Goal: Task Accomplishment & Management: Manage account settings

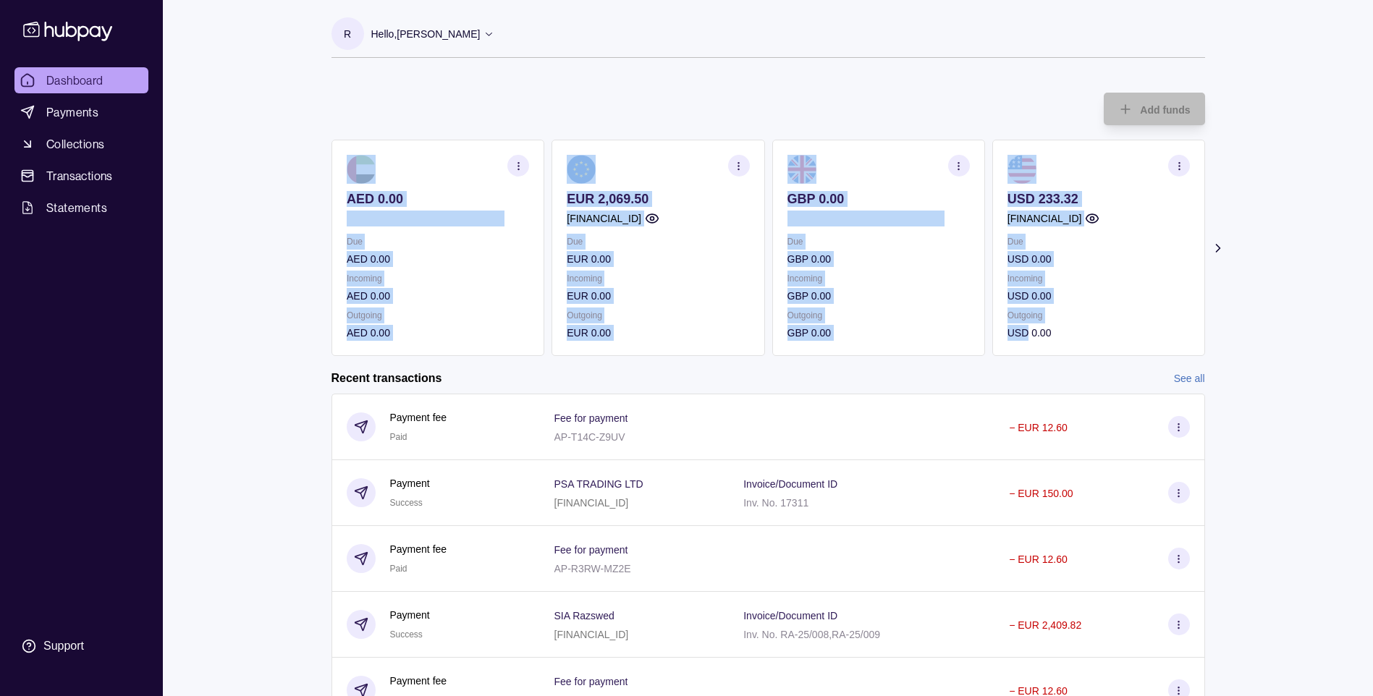
drag, startPoint x: 298, startPoint y: 108, endPoint x: 1030, endPoint y: 345, distance: 768.6
click at [1030, 345] on div "Dashboard Payments Collections Transactions Statements Support R Hello, [PERSON…" at bounding box center [686, 463] width 1373 height 927
click at [244, 363] on div "Dashboard Payments Collections Transactions Statements Support R Hello, [PERSON…" at bounding box center [686, 463] width 1373 height 927
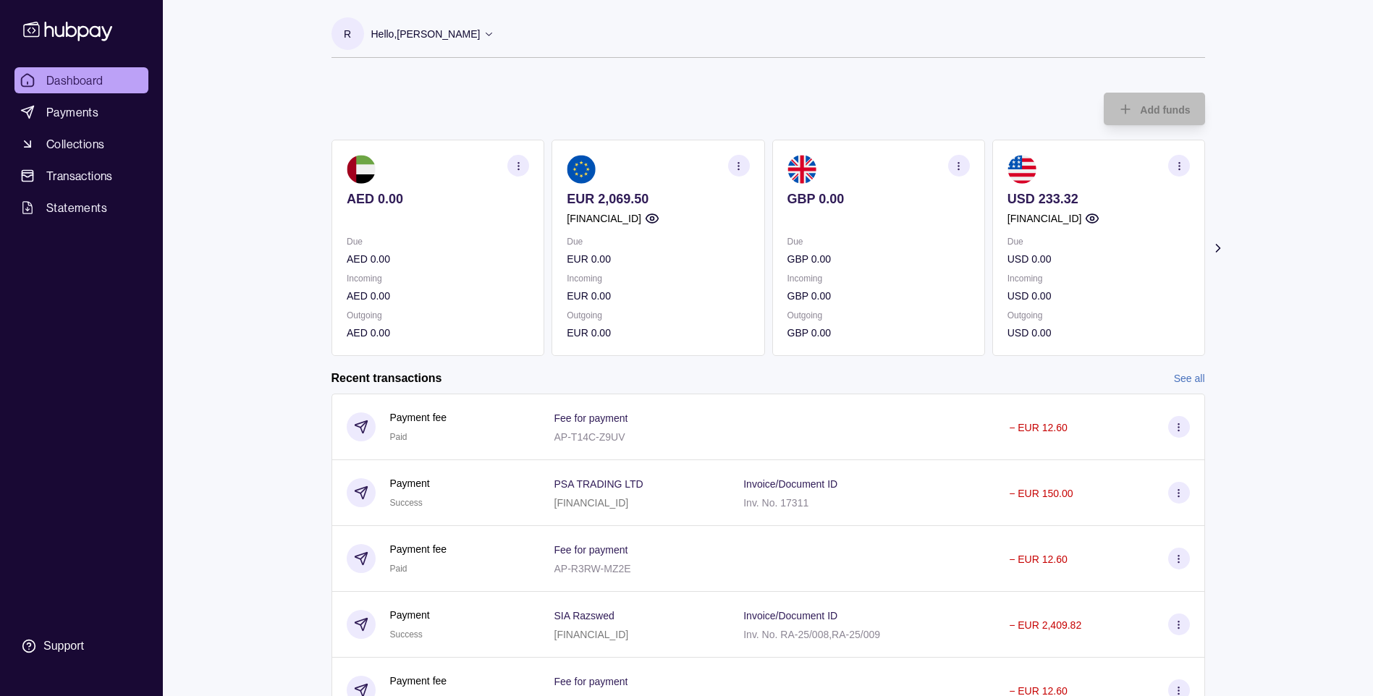
click at [249, 385] on div "Dashboard Payments Collections Transactions Statements Support R Hello, [PERSON…" at bounding box center [686, 463] width 1373 height 927
click at [475, 30] on p "Hello, [PERSON_NAME]" at bounding box center [425, 34] width 109 height 16
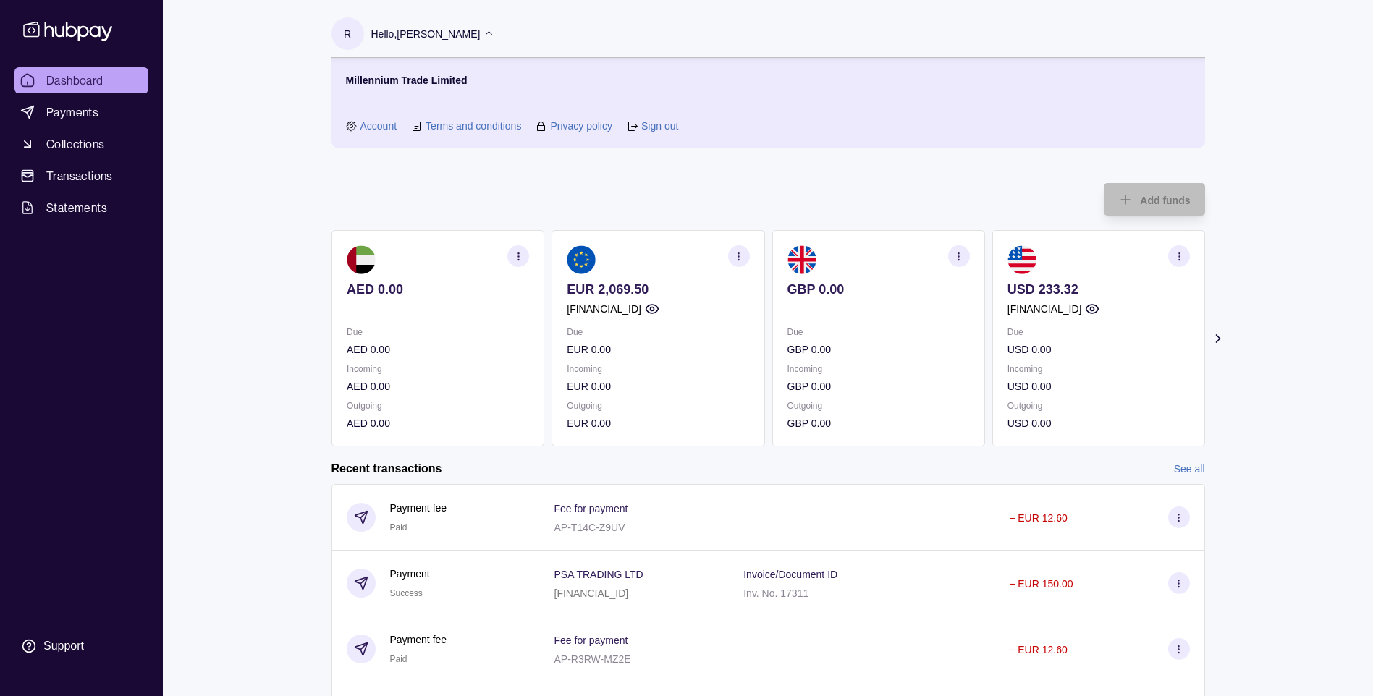
click at [653, 126] on link "Sign out" at bounding box center [659, 126] width 37 height 16
